Goal: Task Accomplishment & Management: Use online tool/utility

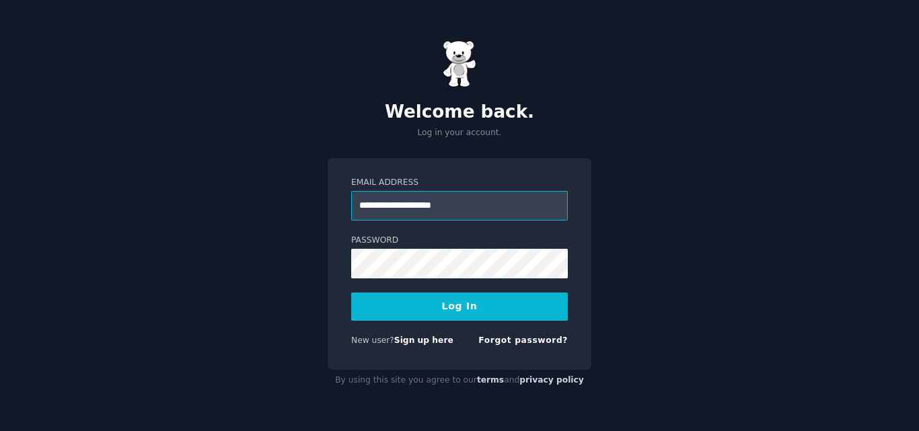
type input "**********"
click at [435, 304] on button "Log In" at bounding box center [459, 307] width 217 height 28
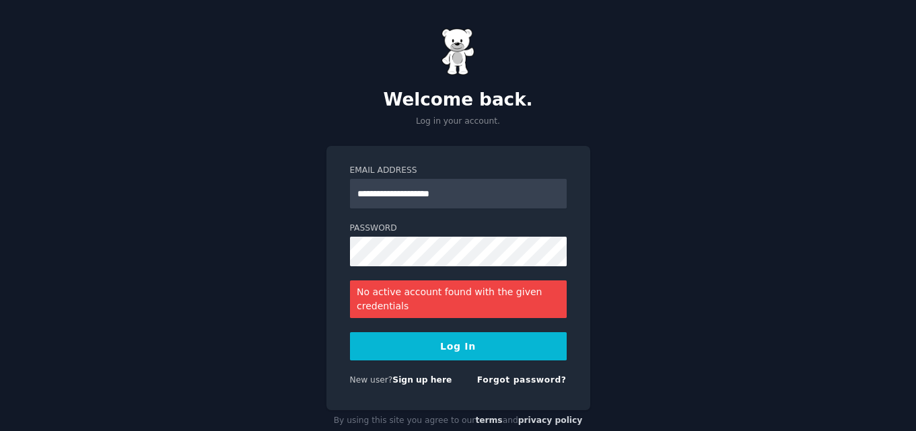
click at [435, 332] on form "**********" at bounding box center [458, 278] width 217 height 227
click at [435, 337] on button "Log In" at bounding box center [458, 346] width 217 height 28
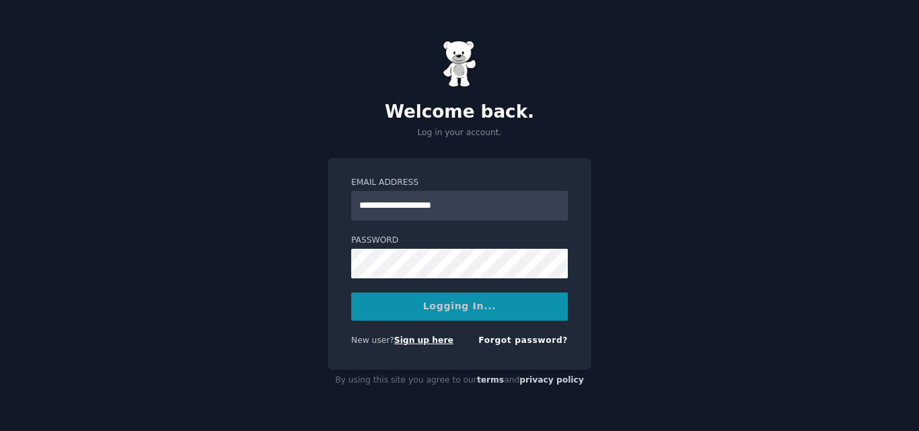
click at [435, 337] on link "Sign up here" at bounding box center [423, 340] width 59 height 9
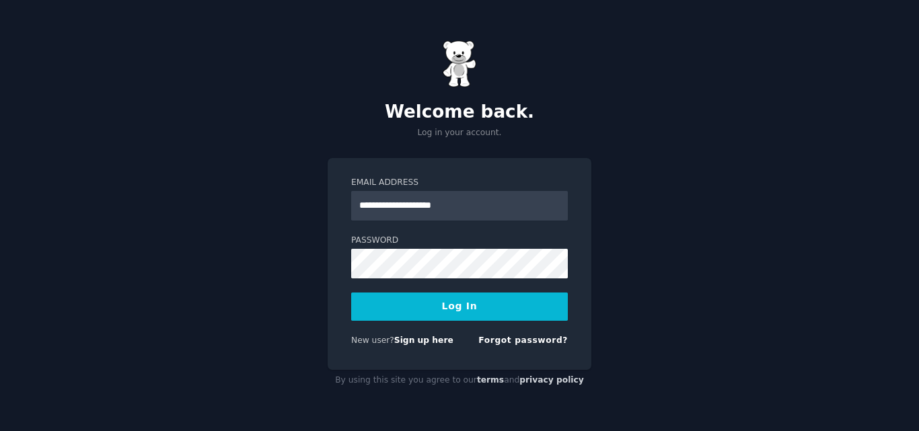
type input "**********"
click at [351, 293] on button "Log In" at bounding box center [459, 307] width 217 height 28
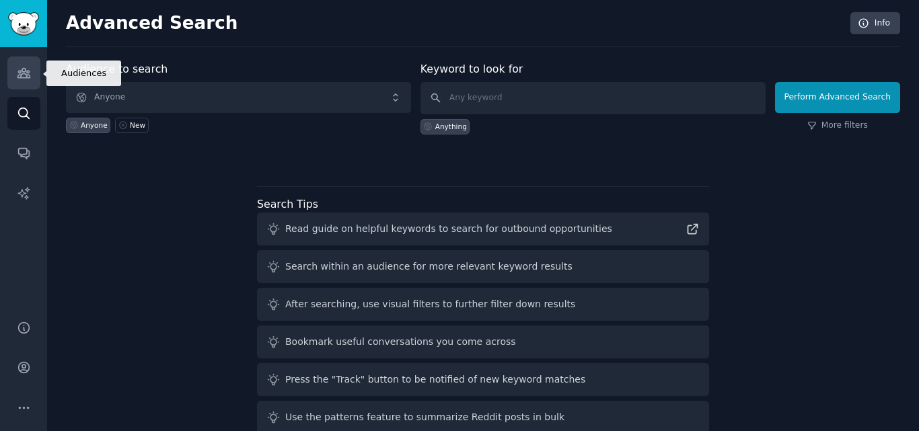
click at [9, 81] on link "Audiences" at bounding box center [23, 73] width 33 height 33
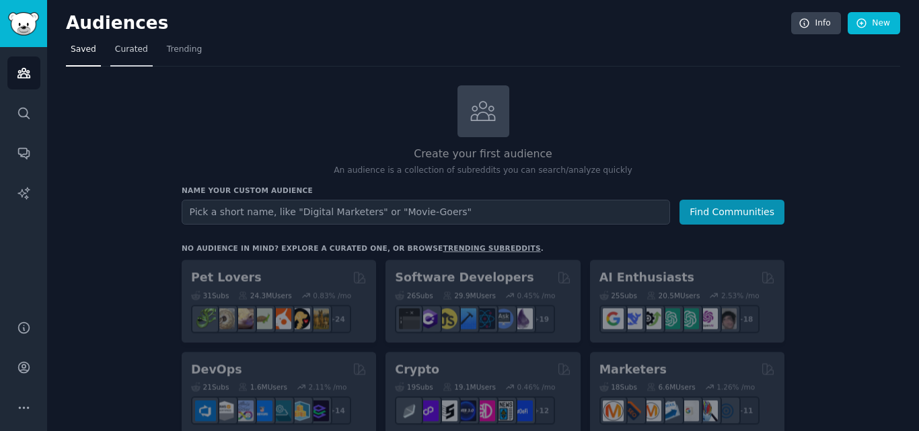
click at [131, 50] on span "Curated" at bounding box center [131, 50] width 33 height 12
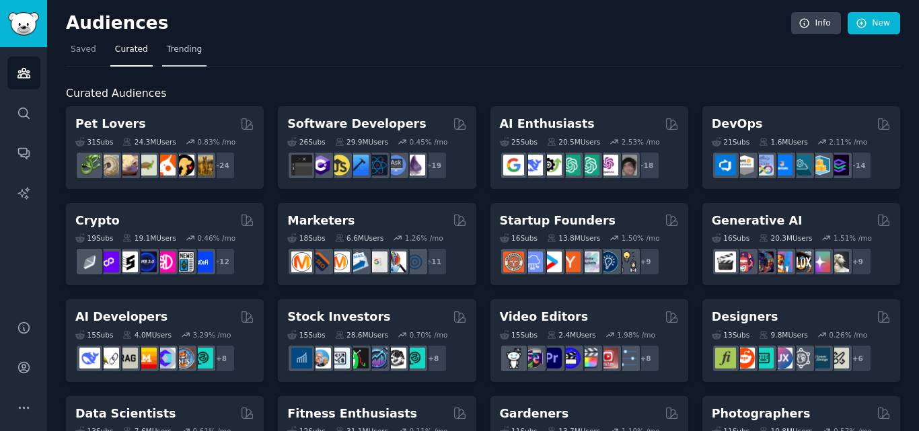
click at [188, 52] on span "Trending" at bounding box center [184, 50] width 35 height 12
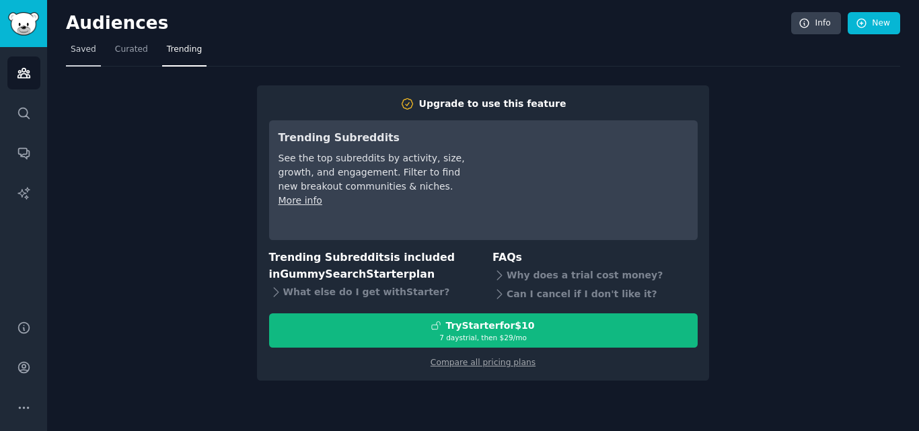
click at [88, 48] on span "Saved" at bounding box center [84, 50] width 26 height 12
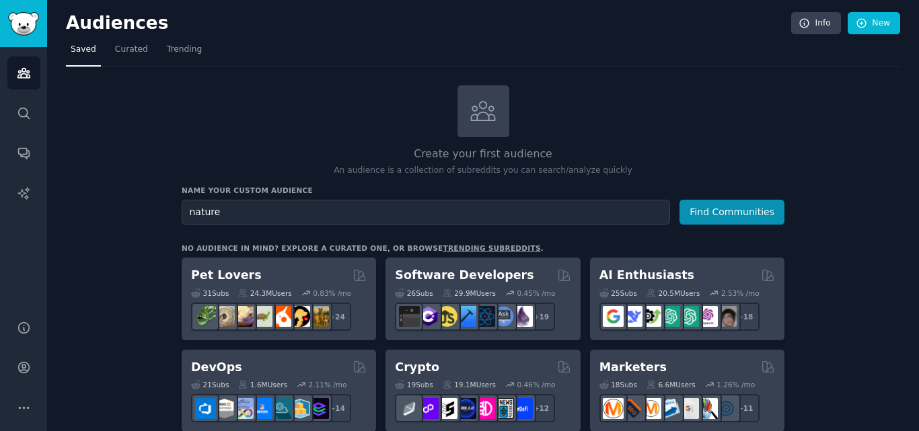
click at [680, 200] on button "Find Communities" at bounding box center [732, 212] width 105 height 25
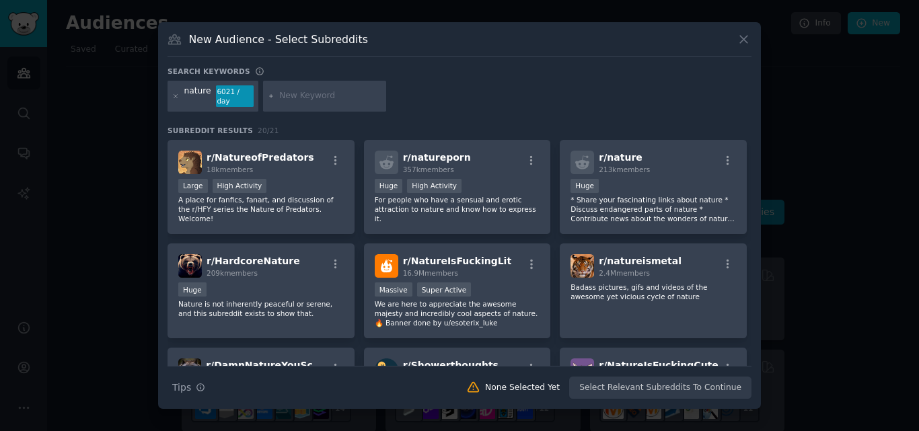
click at [746, 37] on icon at bounding box center [744, 39] width 14 height 14
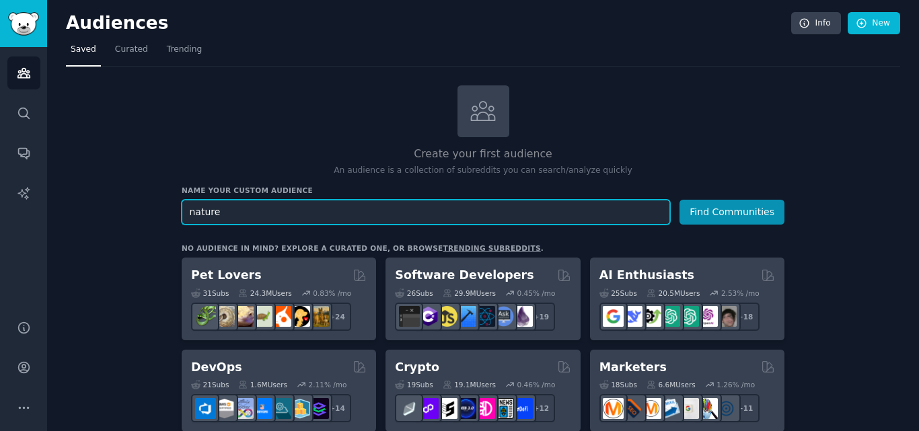
drag, startPoint x: 295, startPoint y: 212, endPoint x: 153, endPoint y: 205, distance: 142.8
type input "weather"
click at [680, 200] on button "Find Communities" at bounding box center [732, 212] width 105 height 25
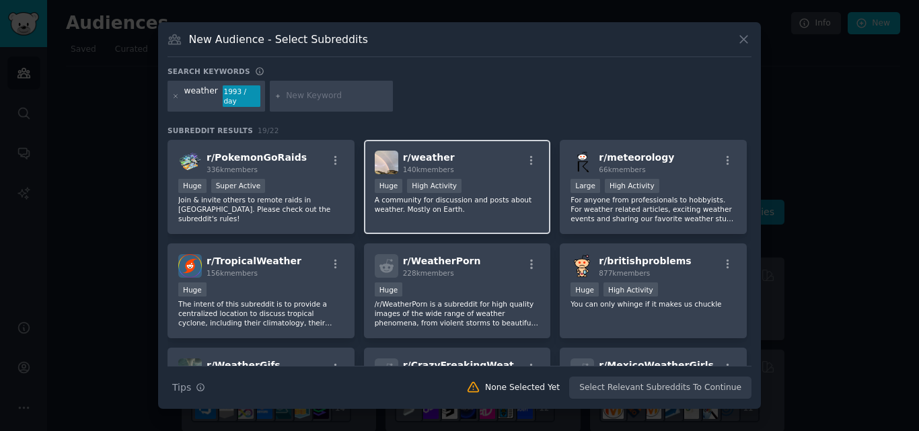
drag, startPoint x: 407, startPoint y: 153, endPoint x: 379, endPoint y: 172, distance: 33.6
click at [379, 172] on div "r/ weather 140k members 100,000 - 1,000,000 members Huge High Activity A commun…" at bounding box center [457, 187] width 187 height 95
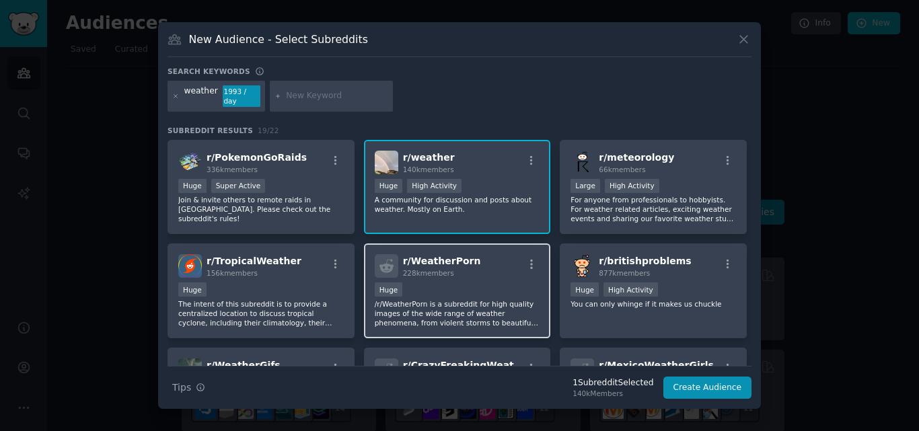
click at [480, 283] on div "Huge" at bounding box center [458, 291] width 166 height 17
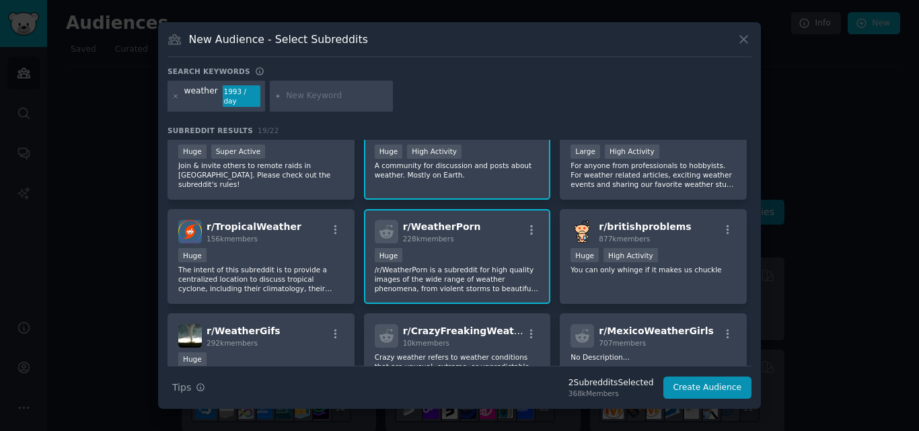
scroll to position [67, 0]
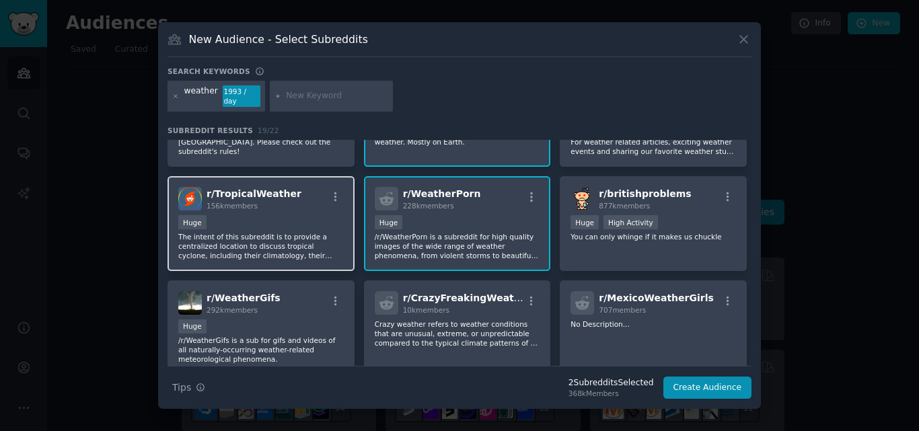
click at [281, 209] on div "r/ TropicalWeather 156k members Huge The intent of this subreddit is to provide…" at bounding box center [261, 223] width 187 height 95
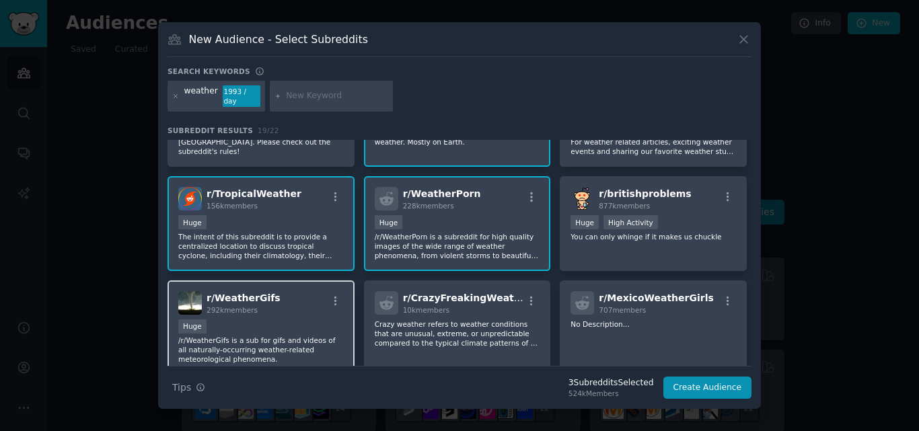
click at [289, 314] on div "r/ WeatherGifs 292k members Huge /r/WeatherGifs is a sub for gifs and videos of…" at bounding box center [261, 328] width 187 height 95
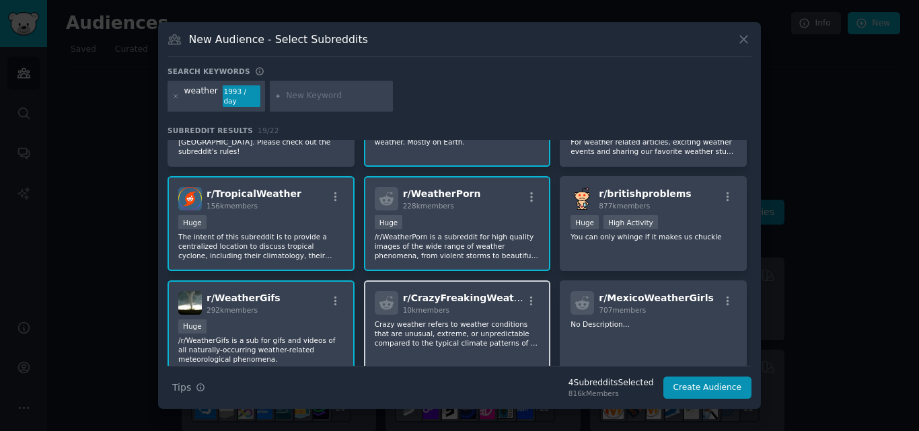
drag, startPoint x: 400, startPoint y: 290, endPoint x: 403, endPoint y: 276, distance: 14.5
click at [400, 291] on div "r/ CrazyFreakingWeather 10k members" at bounding box center [458, 303] width 166 height 24
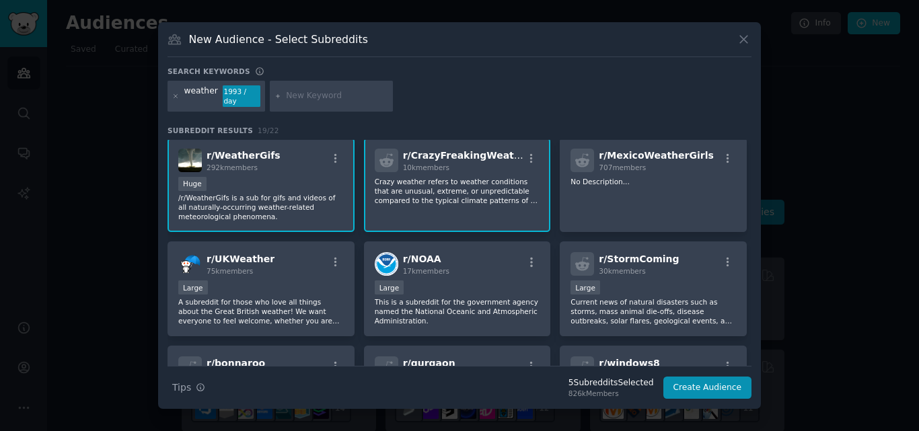
scroll to position [237, 0]
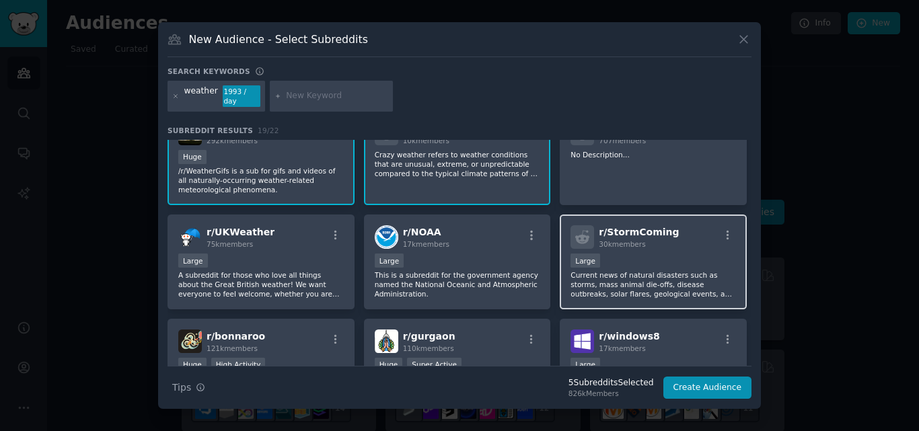
click at [594, 242] on div "r/ StormComing 30k members" at bounding box center [654, 237] width 166 height 24
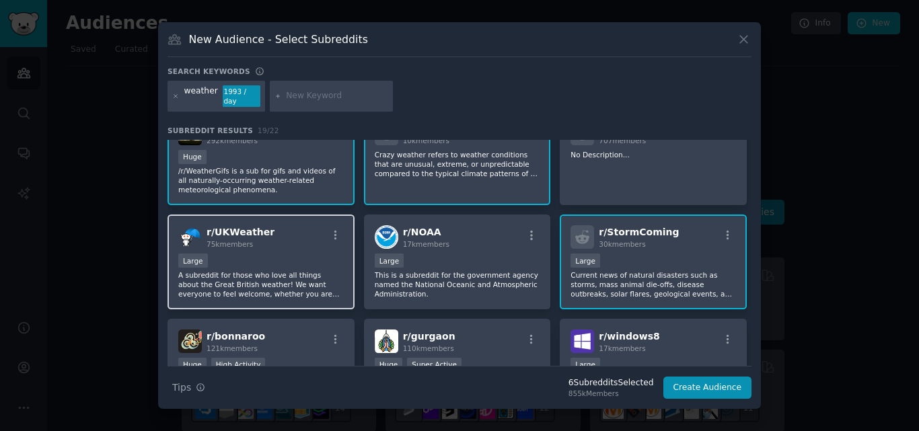
click at [262, 287] on p "A subreddit for those who love all things about the Great British weather! We w…" at bounding box center [261, 285] width 166 height 28
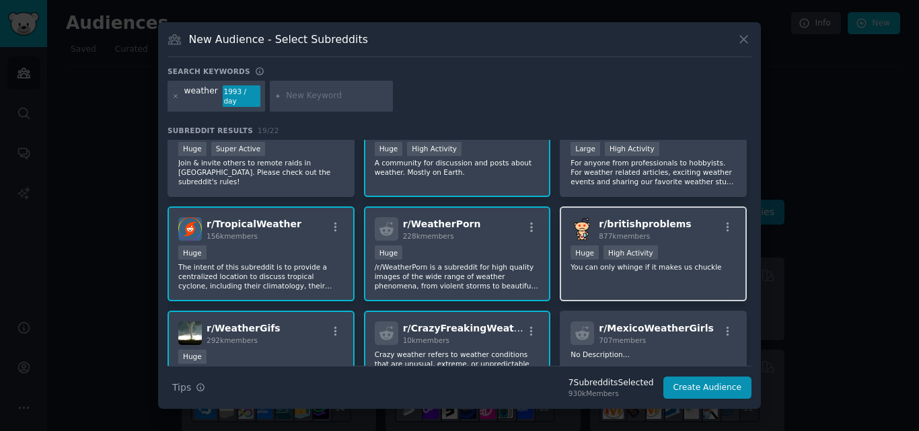
scroll to position [68, 0]
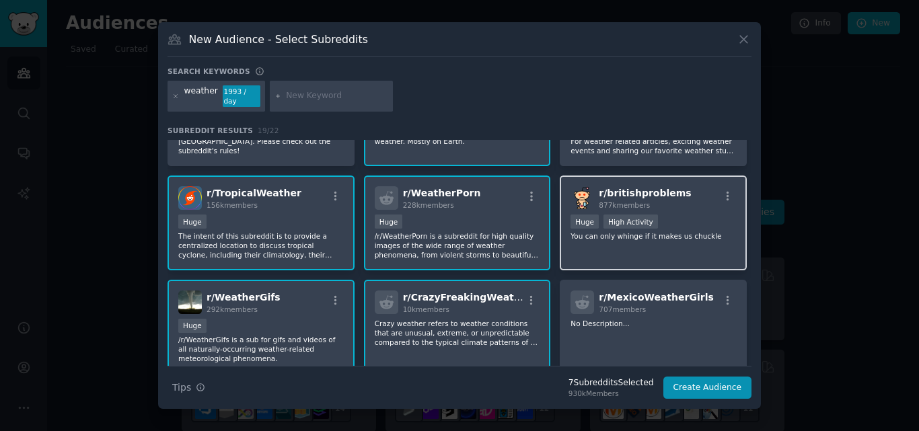
click at [623, 319] on p "No Description..." at bounding box center [654, 323] width 166 height 9
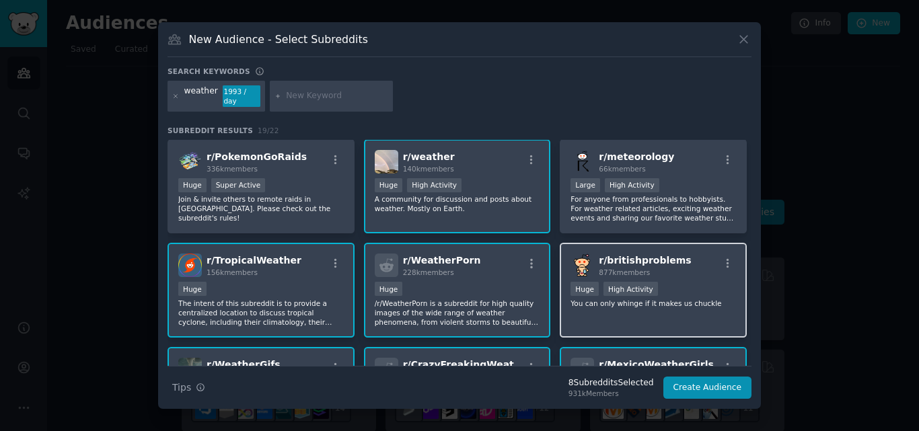
scroll to position [0, 0]
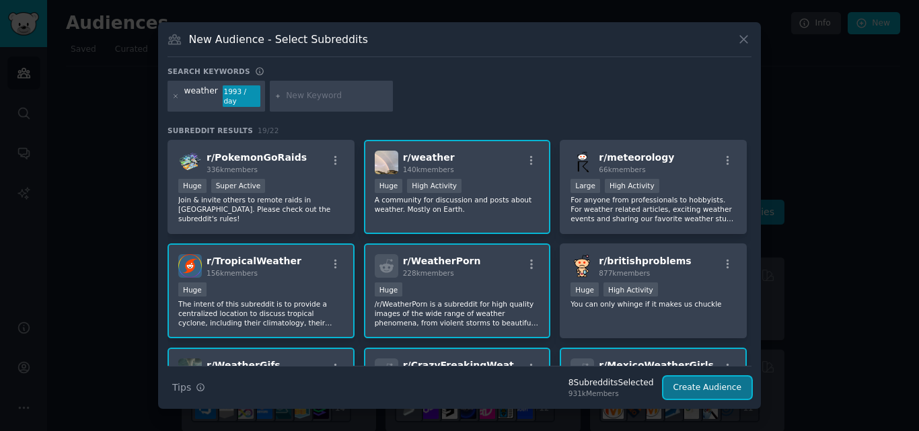
click at [705, 384] on button "Create Audience" at bounding box center [707, 388] width 89 height 23
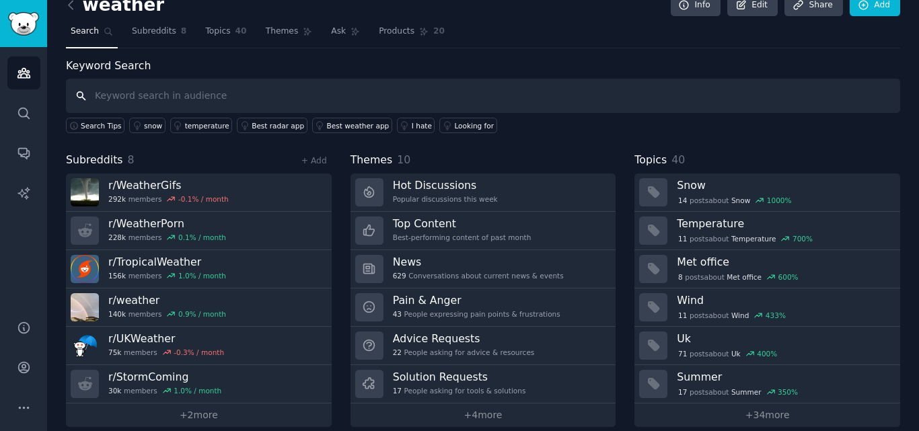
scroll to position [33, 0]
